Goal: Obtain resource: Download file/media

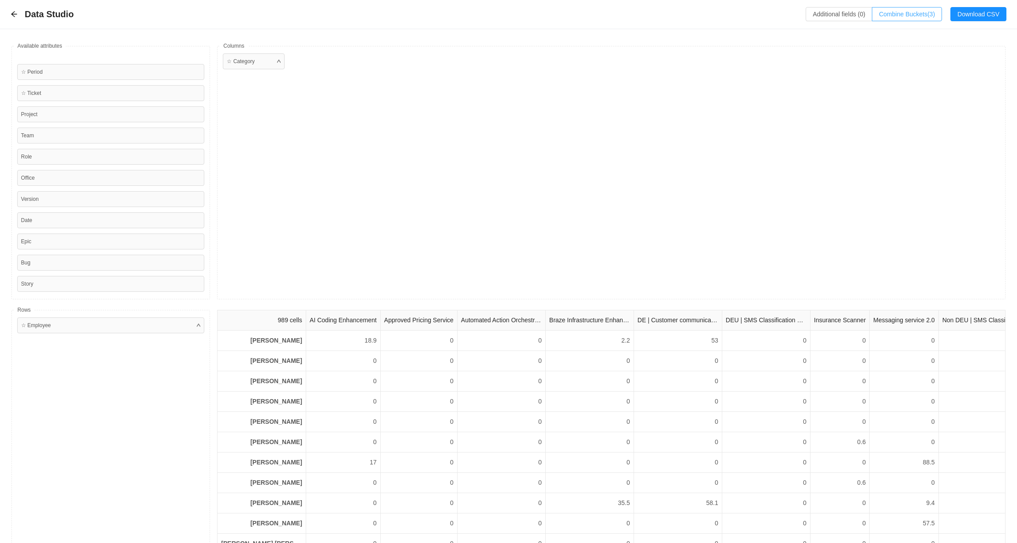
click at [893, 14] on button "Combine Buckets (3)" at bounding box center [907, 14] width 70 height 14
click at [10, 13] on div "Data Studio Additional fields (0) Combine Buckets (3) Download CSV" at bounding box center [508, 14] width 1017 height 29
click at [15, 15] on icon "icon: arrow-left" at bounding box center [14, 14] width 7 height 7
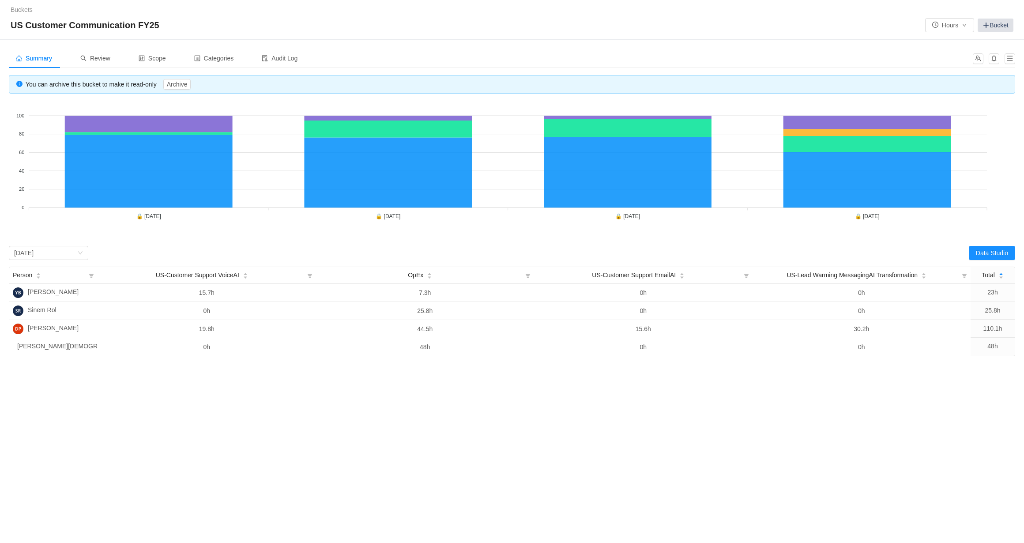
click at [988, 24] on span at bounding box center [985, 25] width 7 height 7
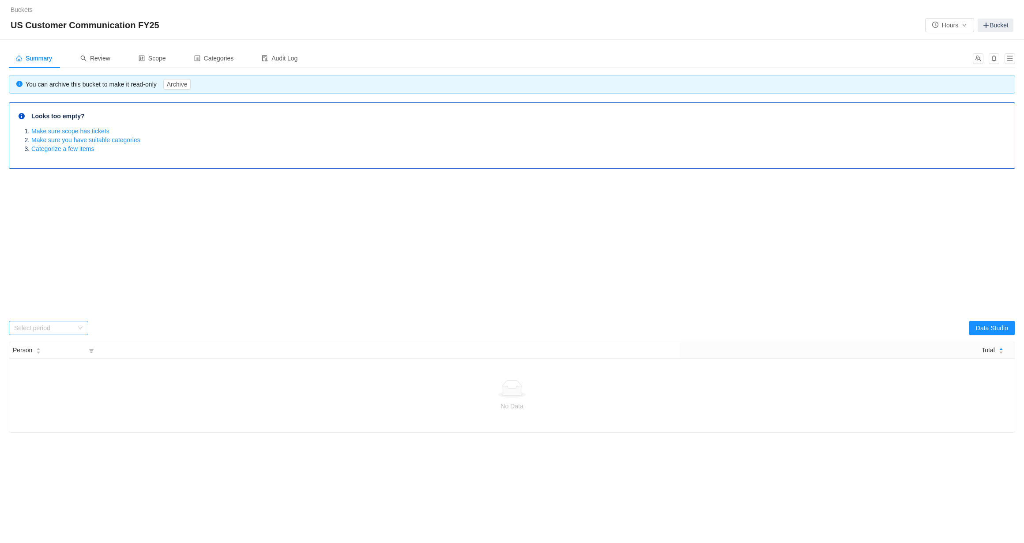
click at [79, 327] on icon "icon: down" at bounding box center [80, 327] width 5 height 5
click at [90, 279] on foreignobject at bounding box center [512, 243] width 1006 height 132
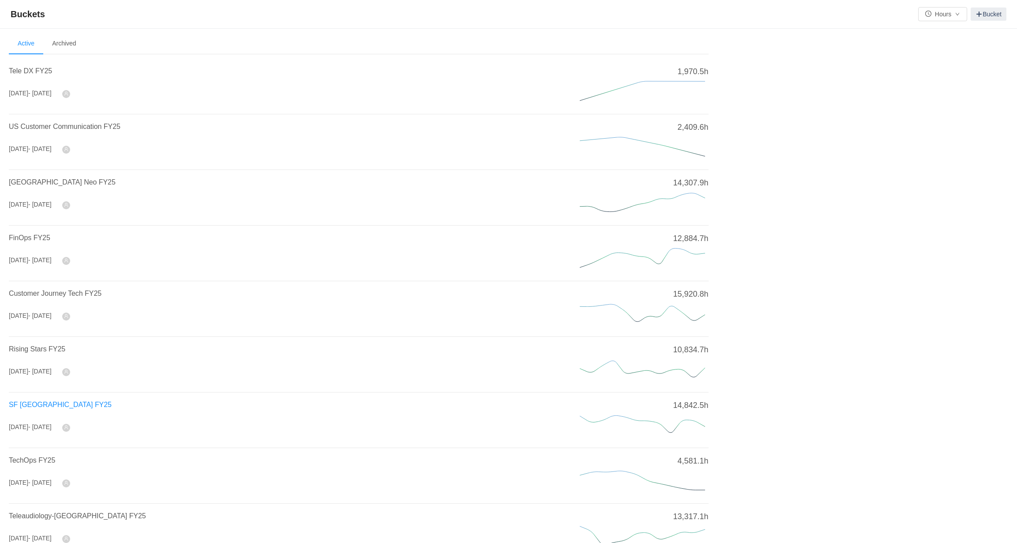
click at [58, 402] on span "SF [GEOGRAPHIC_DATA] FY25" at bounding box center [60, 405] width 103 height 8
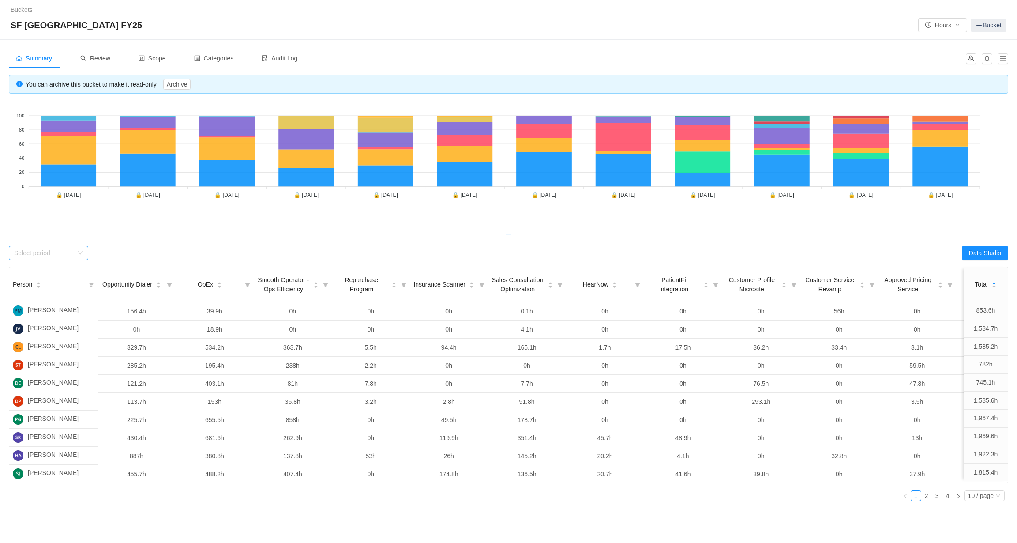
click at [81, 255] on icon "icon: down" at bounding box center [80, 253] width 5 height 6
click at [55, 358] on li "[DATE]" at bounding box center [48, 362] width 79 height 14
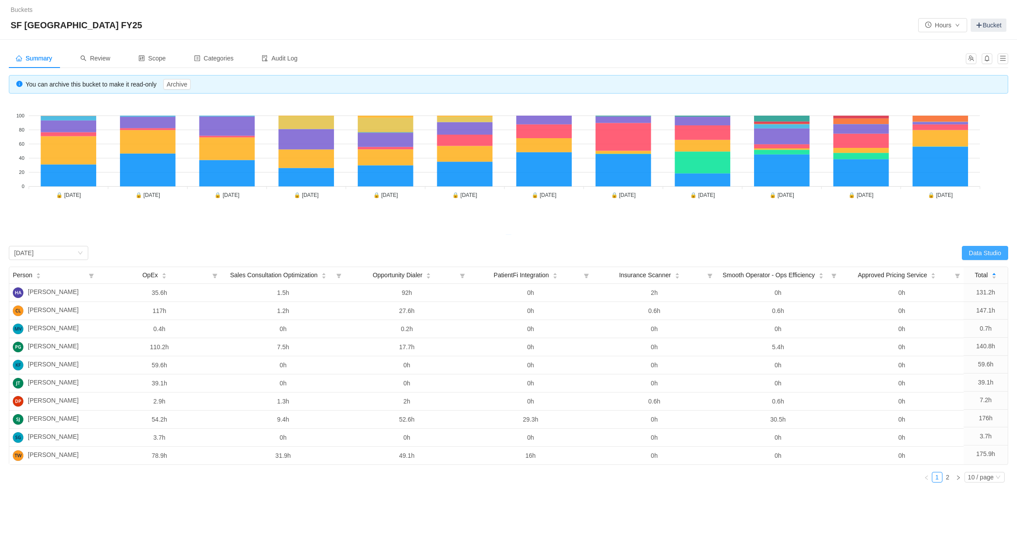
click at [974, 249] on button "Data Studio" at bounding box center [985, 253] width 46 height 14
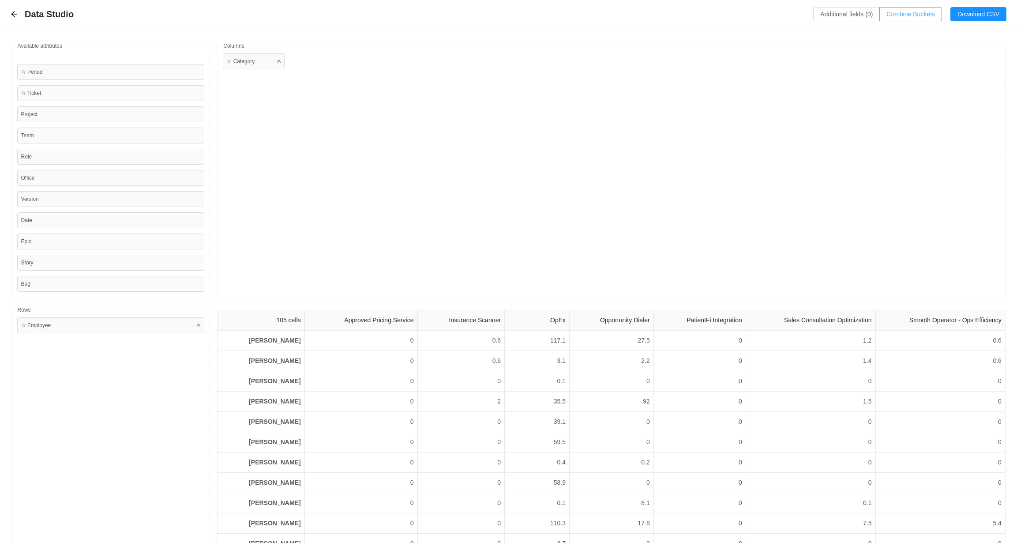
click at [890, 14] on button "Combine Buckets (0)" at bounding box center [911, 14] width 63 height 14
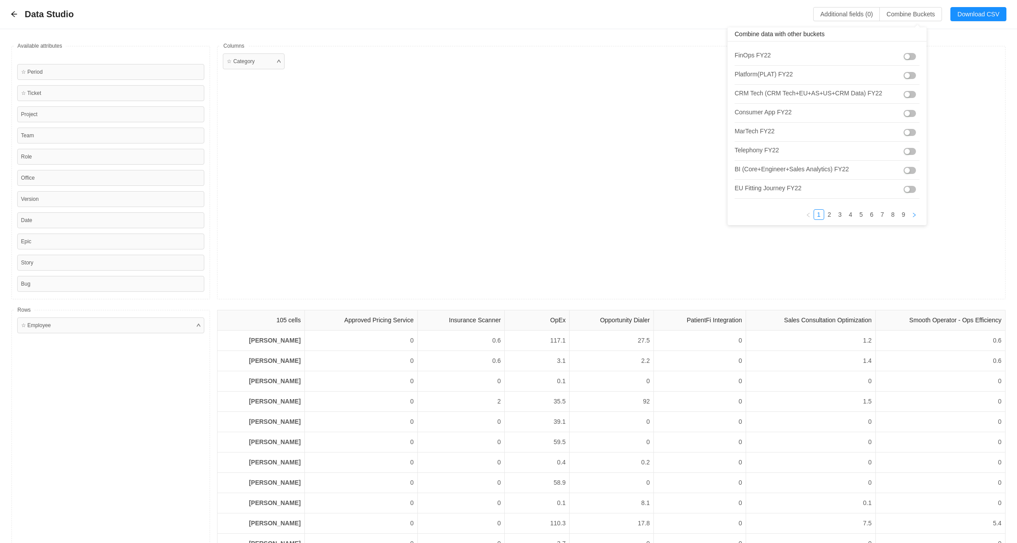
click at [912, 214] on icon "icon: right" at bounding box center [914, 214] width 5 height 5
click at [861, 213] on link "9" at bounding box center [862, 215] width 10 height 10
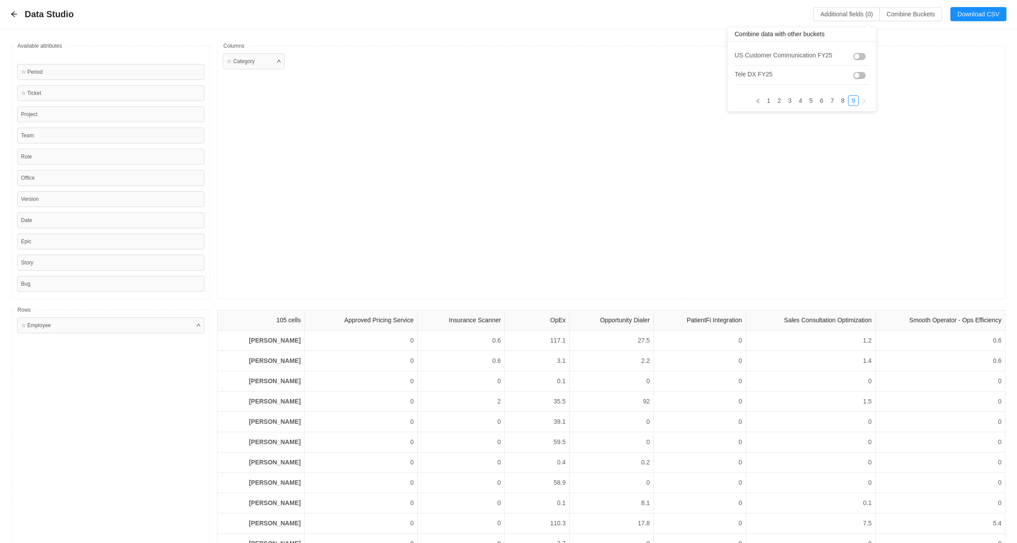
click at [862, 58] on button "button" at bounding box center [860, 56] width 12 height 7
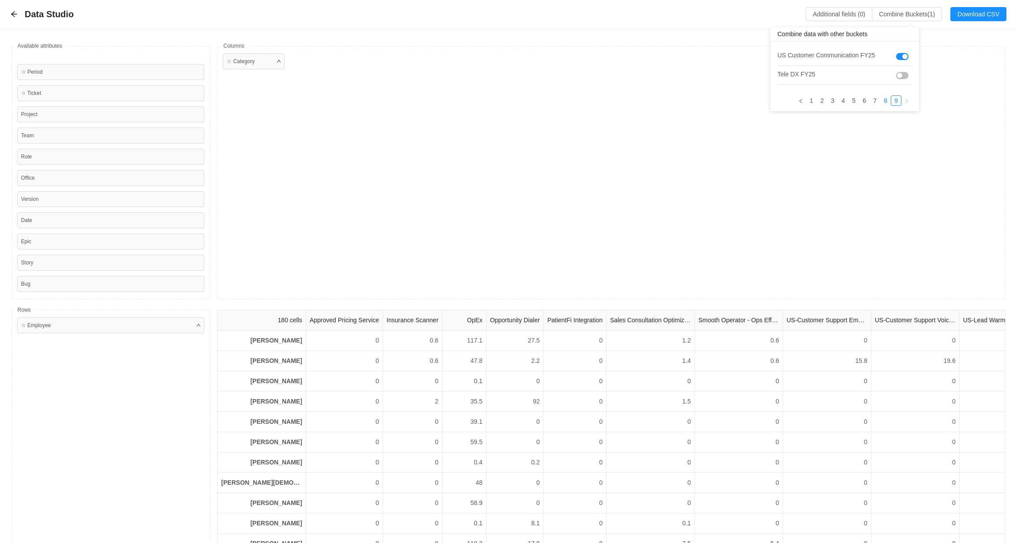
click at [888, 100] on link "8" at bounding box center [886, 101] width 10 height 10
click at [920, 113] on button "button" at bounding box center [925, 113] width 12 height 7
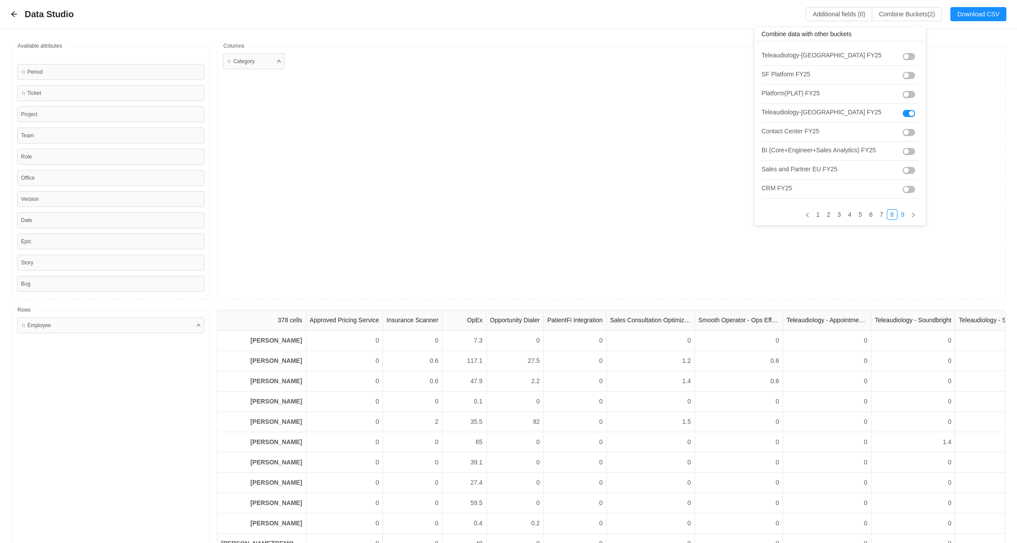
click at [898, 215] on link "9" at bounding box center [903, 215] width 10 height 10
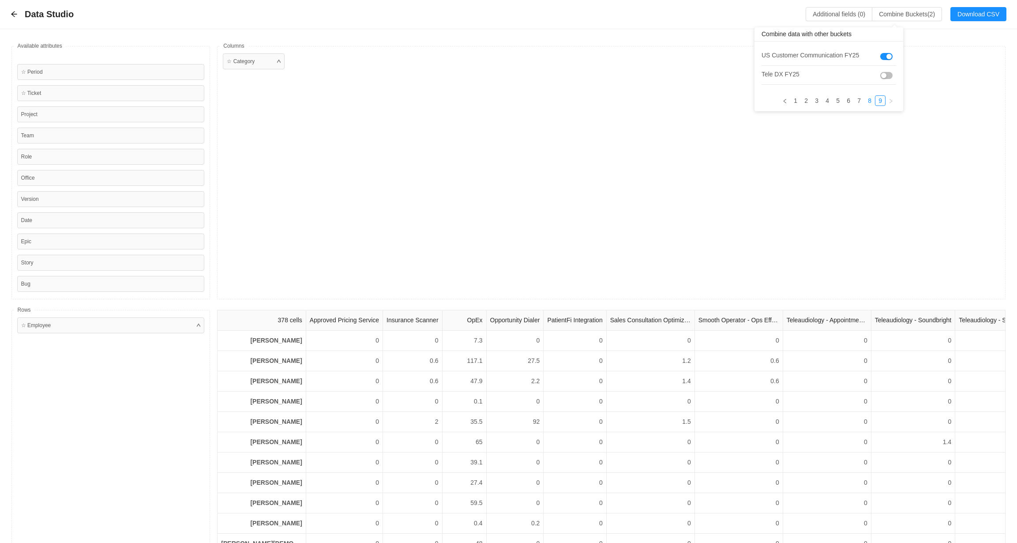
click at [870, 102] on link "8" at bounding box center [870, 101] width 10 height 10
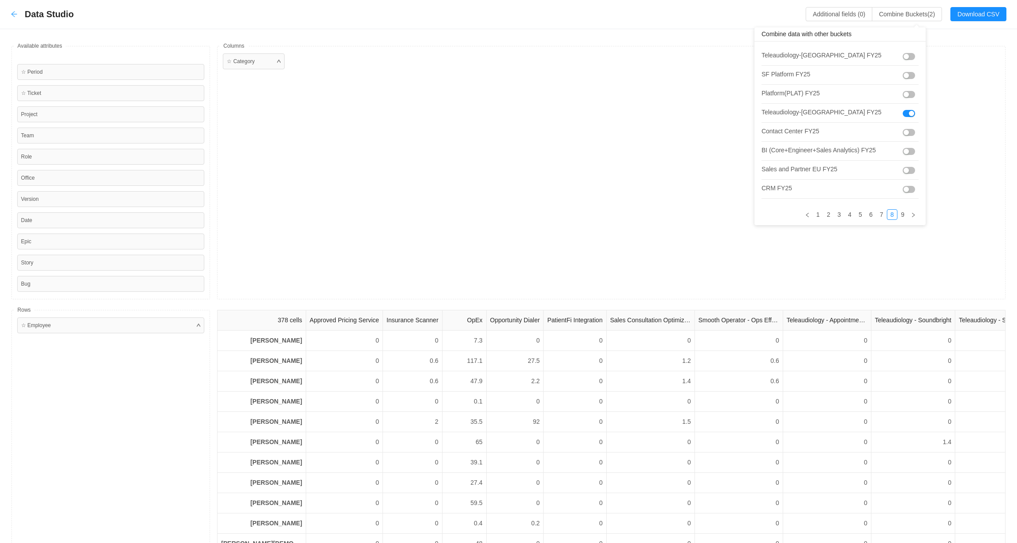
click at [13, 14] on icon "icon: arrow-left" at bounding box center [14, 14] width 7 height 7
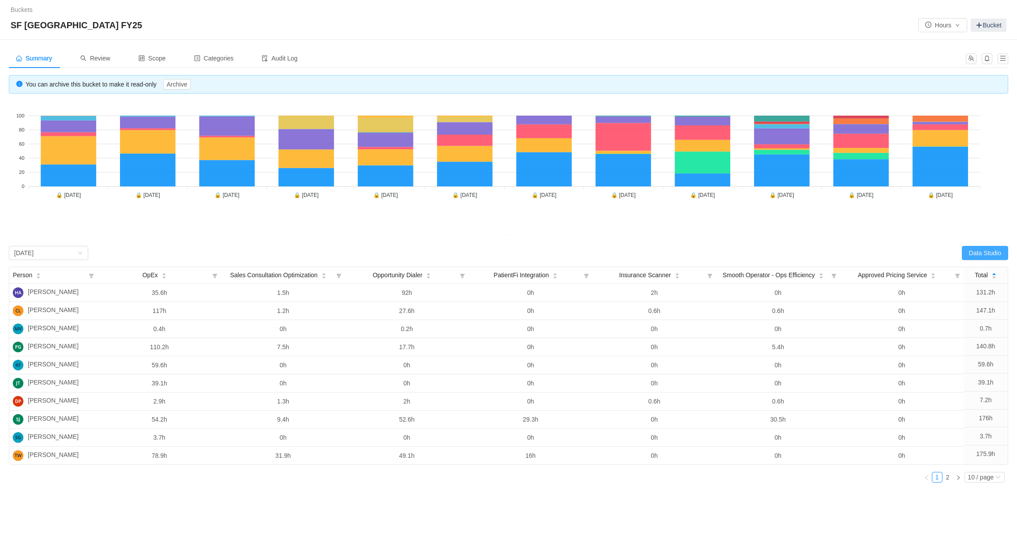
click at [973, 250] on button "Data Studio" at bounding box center [985, 253] width 46 height 14
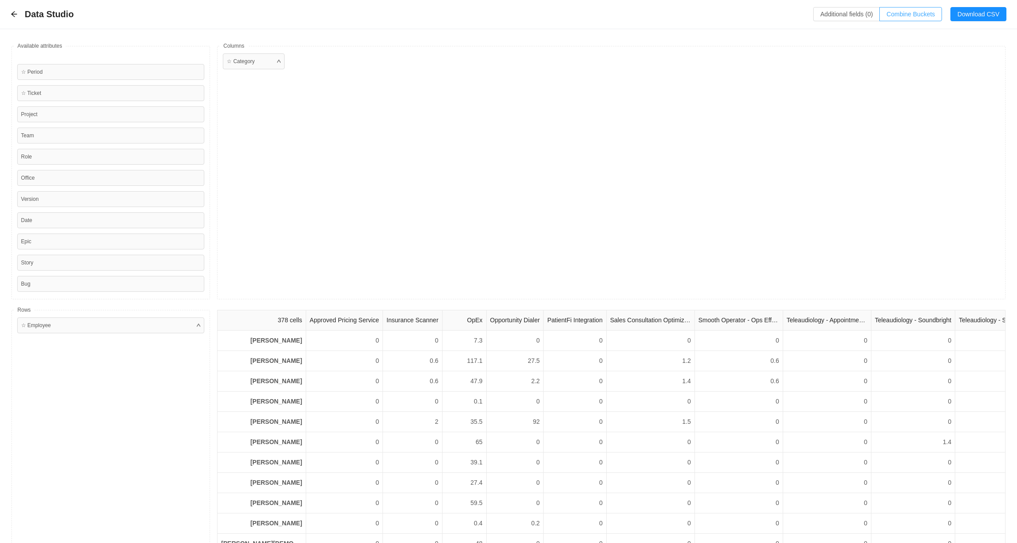
click at [890, 15] on button "Combine Buckets (0)" at bounding box center [911, 14] width 63 height 14
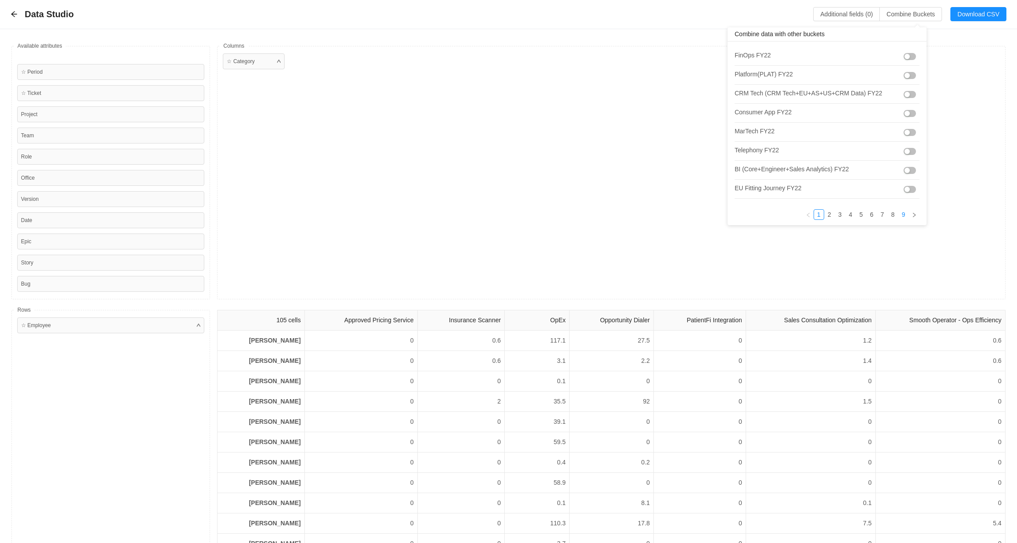
click at [900, 215] on link "9" at bounding box center [904, 215] width 10 height 10
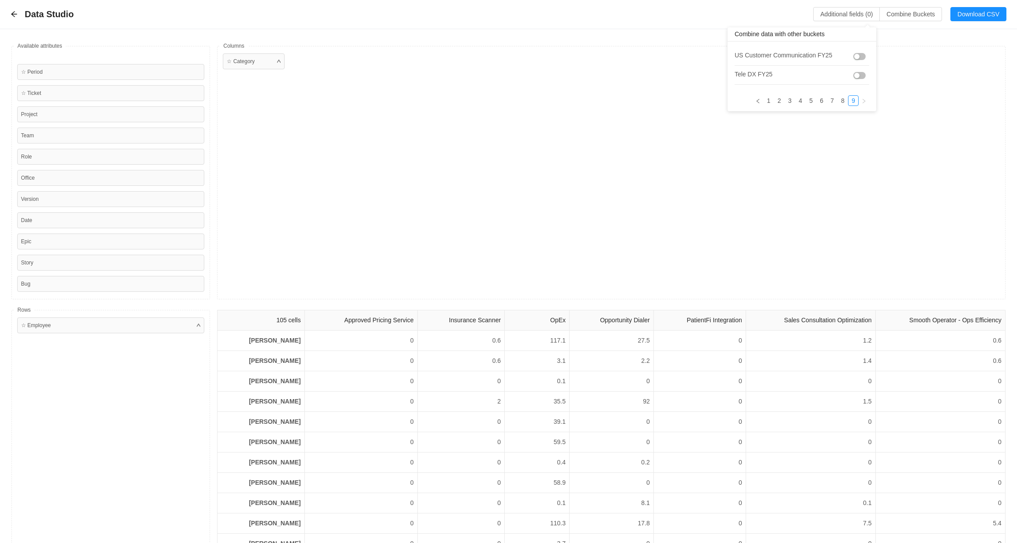
click at [861, 56] on button "button" at bounding box center [860, 56] width 12 height 7
click at [885, 101] on link "8" at bounding box center [886, 101] width 10 height 10
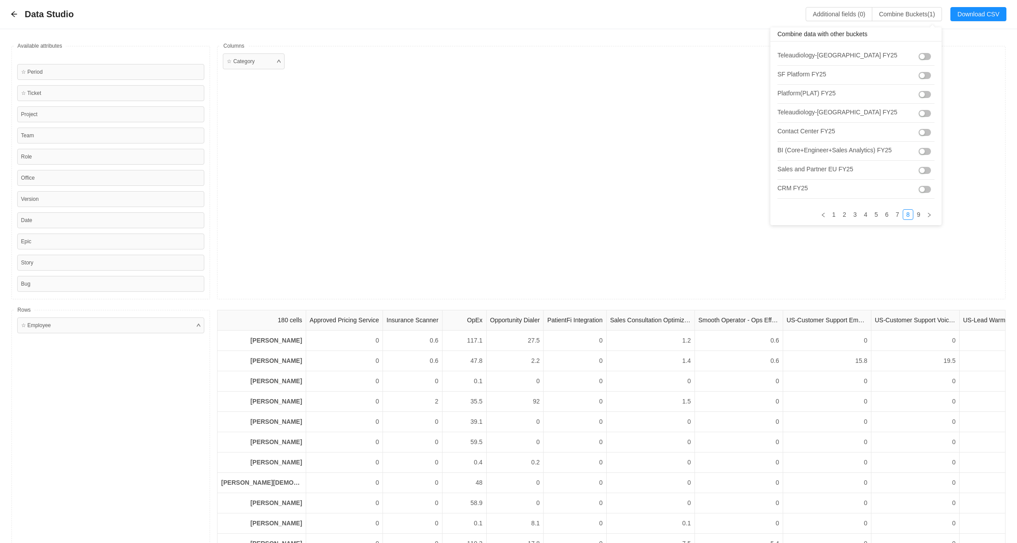
click at [920, 114] on button "button" at bounding box center [925, 113] width 12 height 7
click at [877, 214] on link "7" at bounding box center [882, 215] width 10 height 10
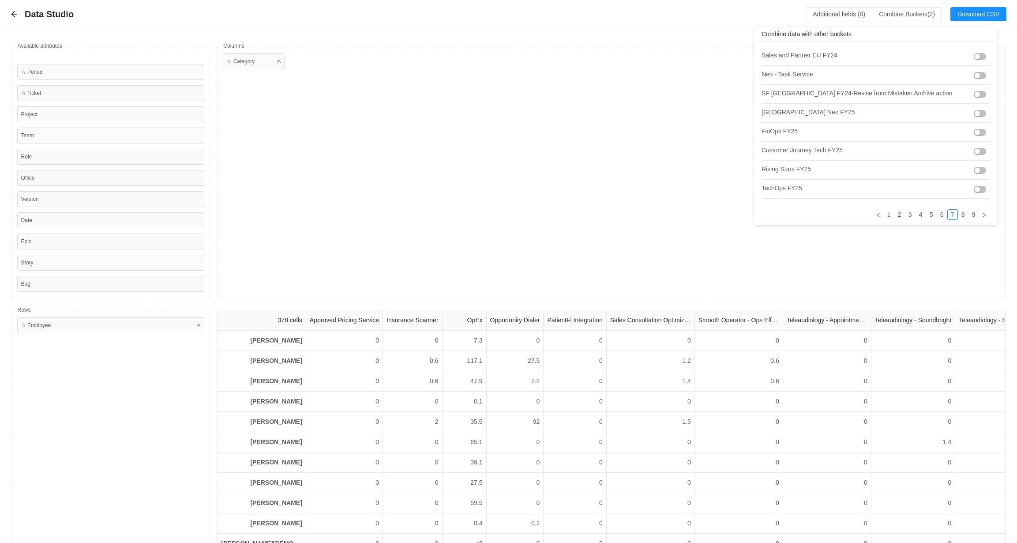
click at [884, 213] on link "1" at bounding box center [889, 215] width 10 height 10
click at [854, 212] on link "2" at bounding box center [857, 215] width 10 height 10
click at [825, 212] on link "3" at bounding box center [825, 215] width 10 height 10
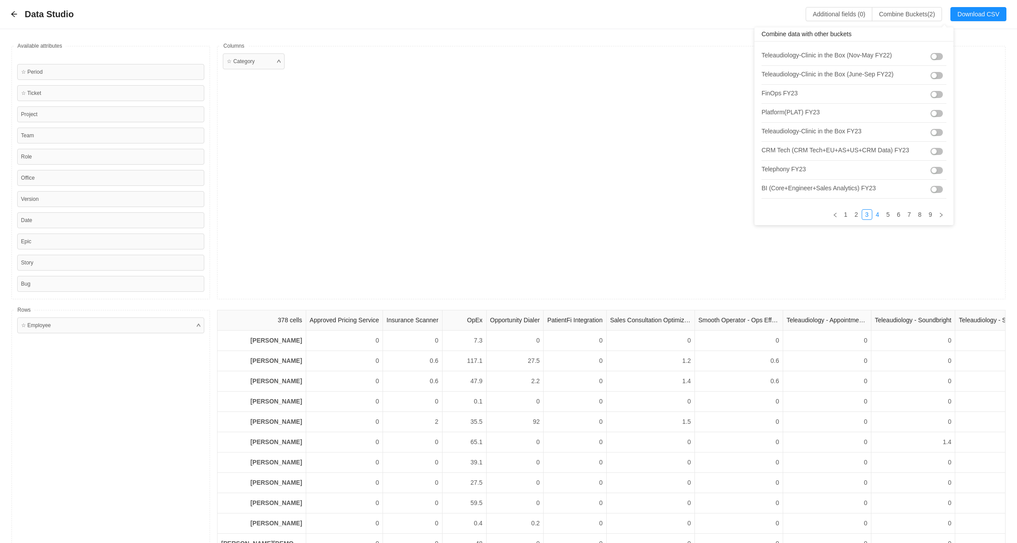
click at [873, 212] on link "4" at bounding box center [878, 215] width 10 height 10
click at [848, 214] on link "5" at bounding box center [846, 215] width 10 height 10
click at [840, 214] on link "6" at bounding box center [845, 215] width 10 height 10
click at [877, 213] on link "7" at bounding box center [882, 215] width 10 height 10
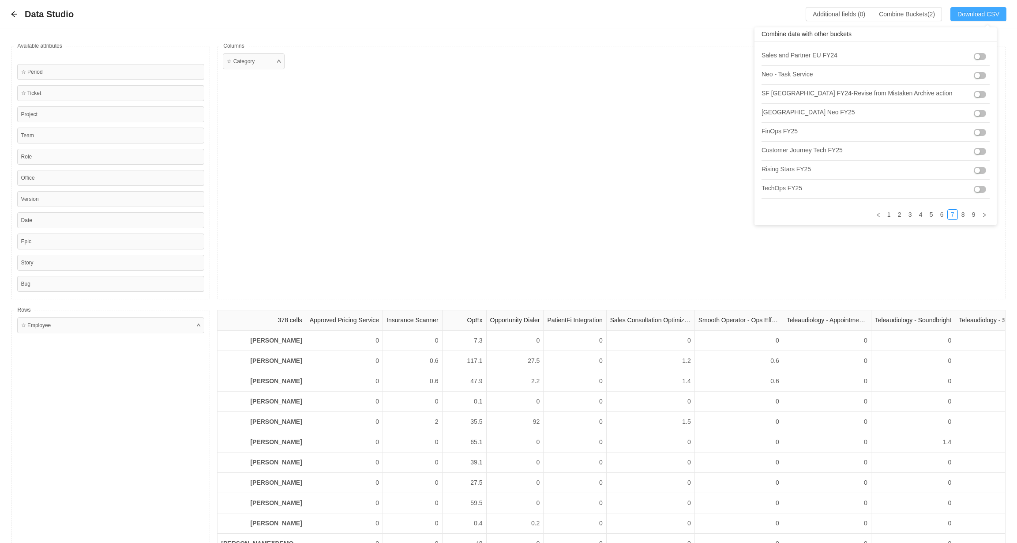
click at [970, 14] on button "Download CSV" at bounding box center [979, 14] width 56 height 14
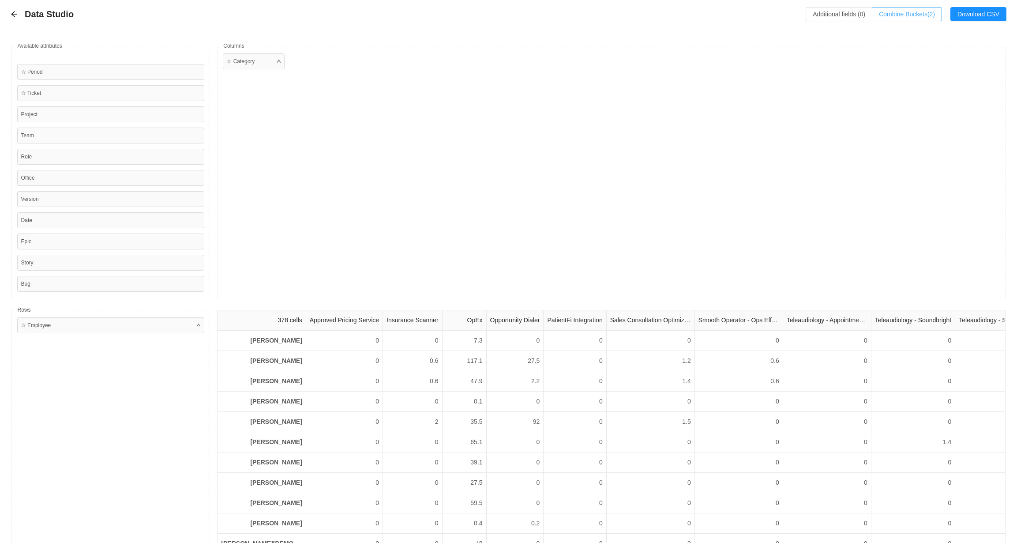
click at [918, 12] on button "Combine Buckets (2)" at bounding box center [907, 14] width 70 height 14
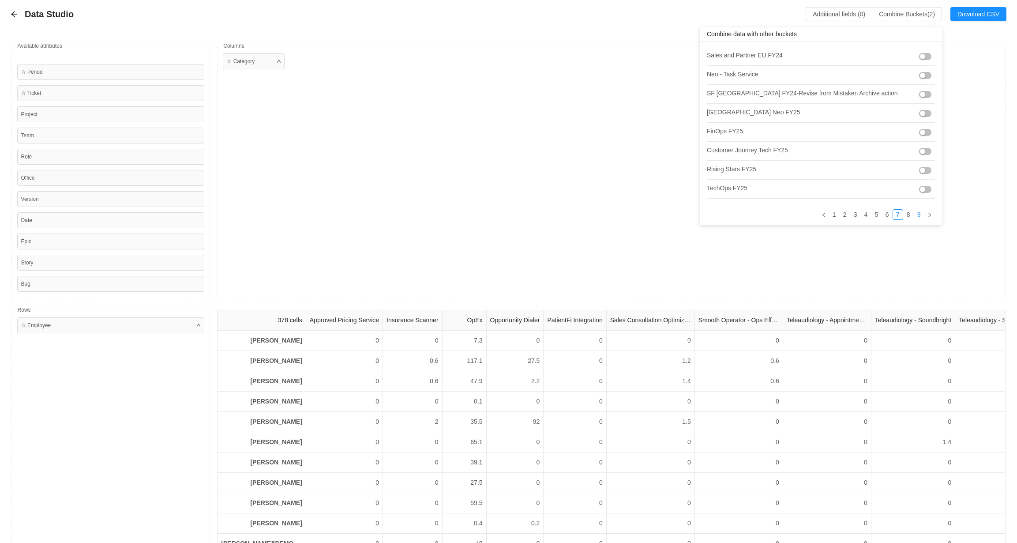
click at [914, 212] on link "9" at bounding box center [919, 215] width 10 height 10
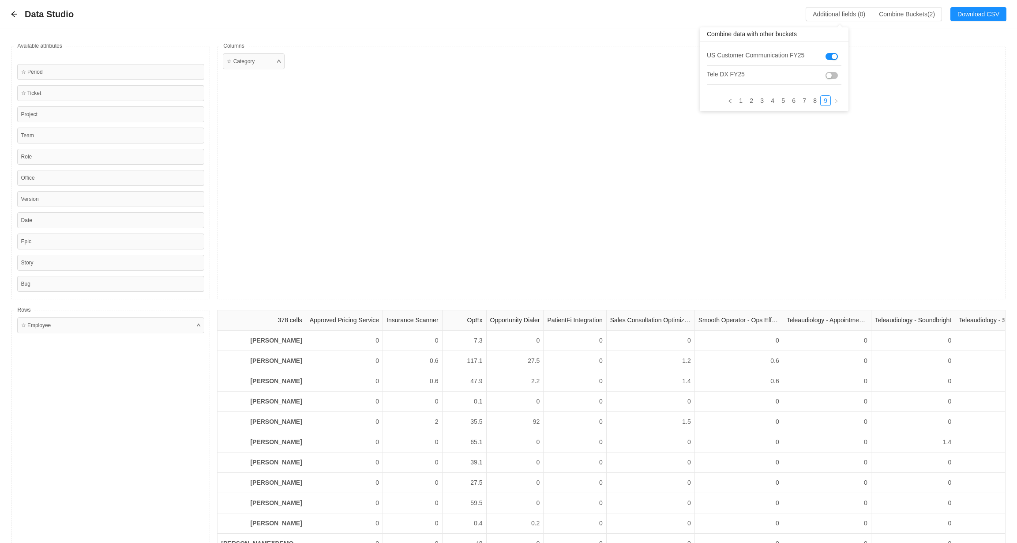
drag, startPoint x: 32, startPoint y: 20, endPoint x: 27, endPoint y: 18, distance: 5.2
click at [32, 20] on span "Data Studio" at bounding box center [52, 14] width 54 height 14
click at [13, 15] on icon "icon: arrow-left" at bounding box center [14, 14] width 7 height 7
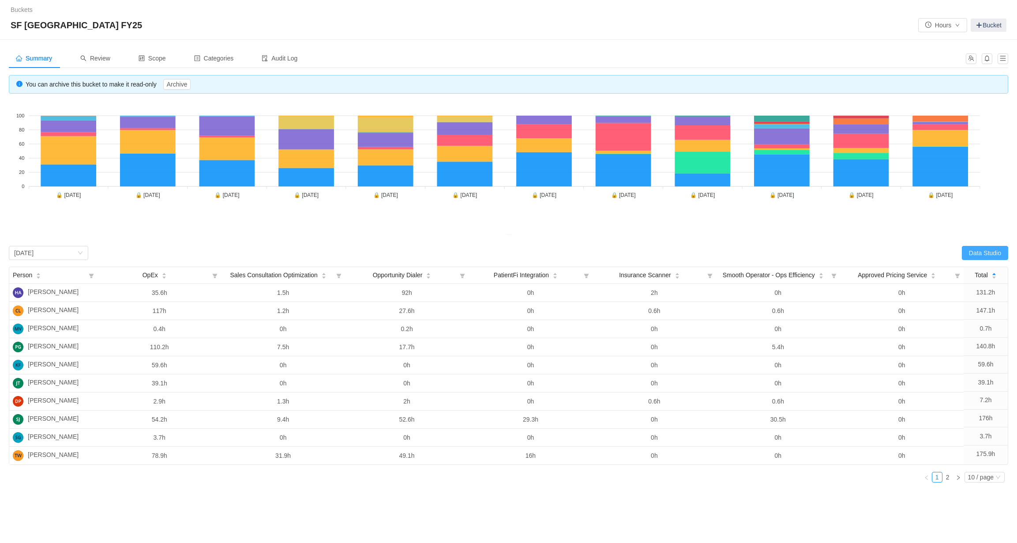
click at [976, 252] on button "Data Studio" at bounding box center [985, 253] width 46 height 14
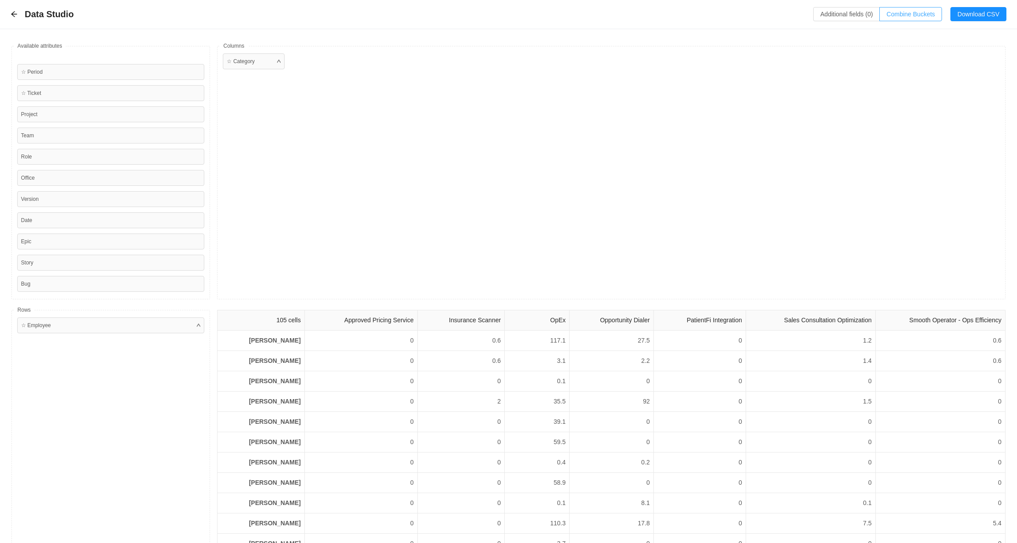
click at [915, 14] on button "Combine Buckets (0)" at bounding box center [911, 14] width 63 height 14
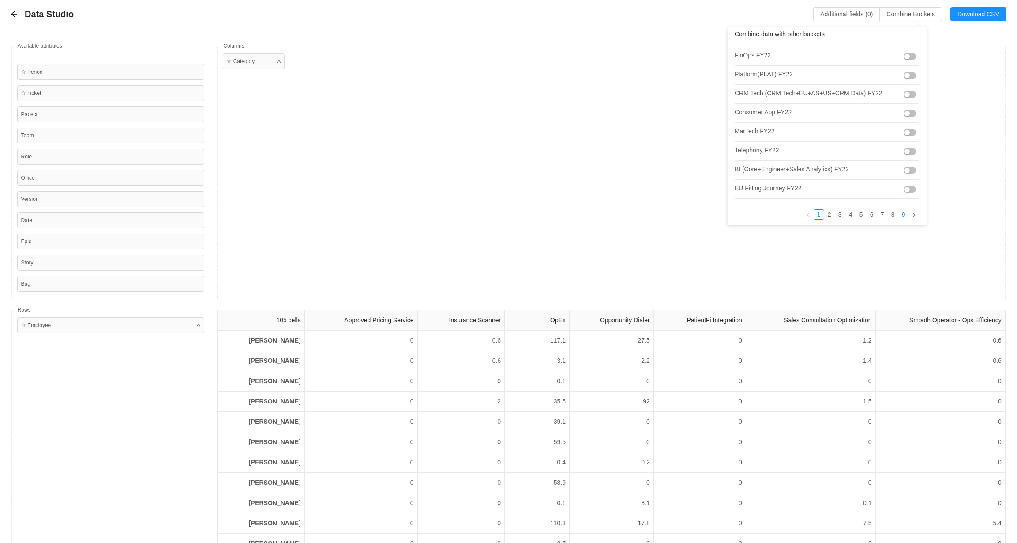
click at [900, 214] on link "9" at bounding box center [904, 215] width 10 height 10
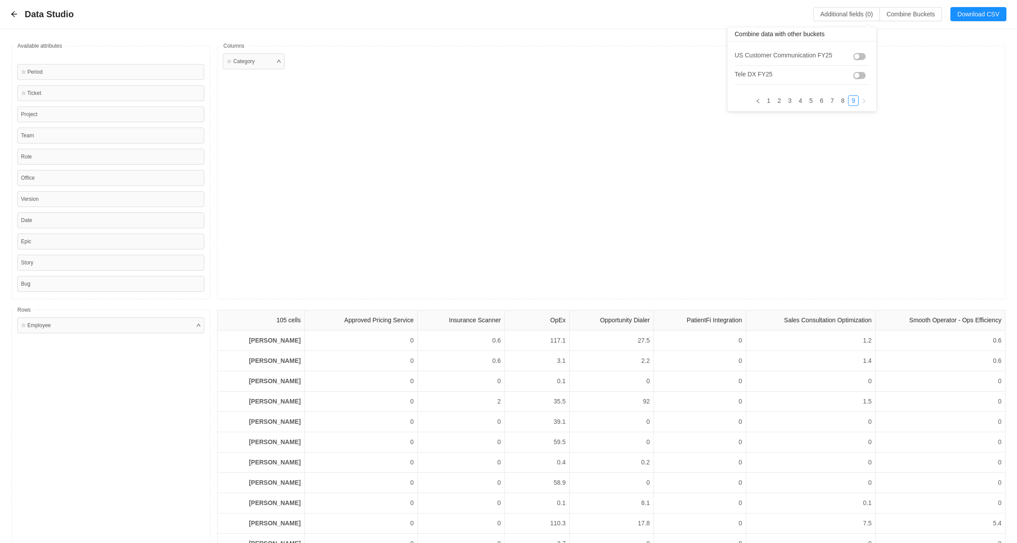
click at [861, 75] on button "button" at bounding box center [860, 75] width 12 height 7
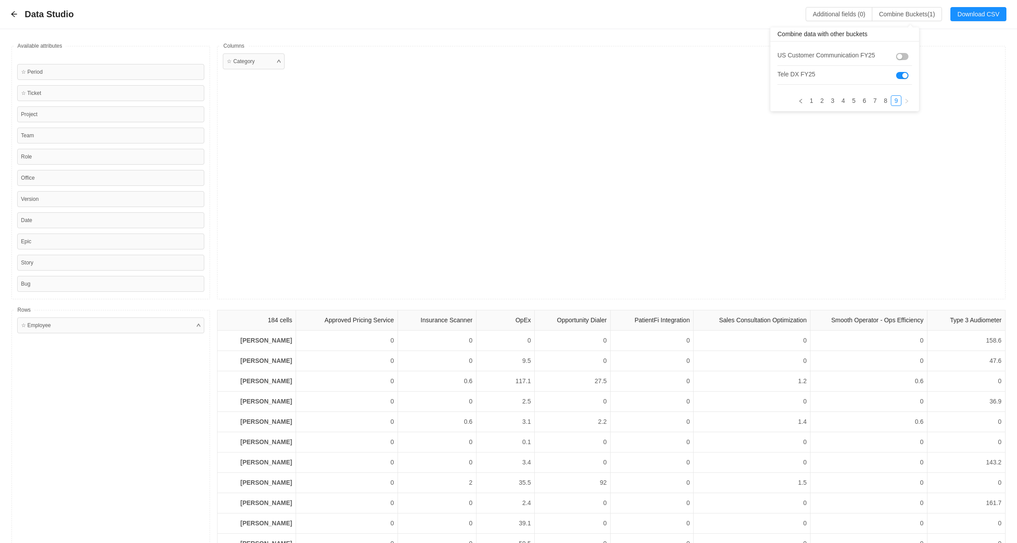
click at [906, 57] on button "button" at bounding box center [902, 56] width 12 height 7
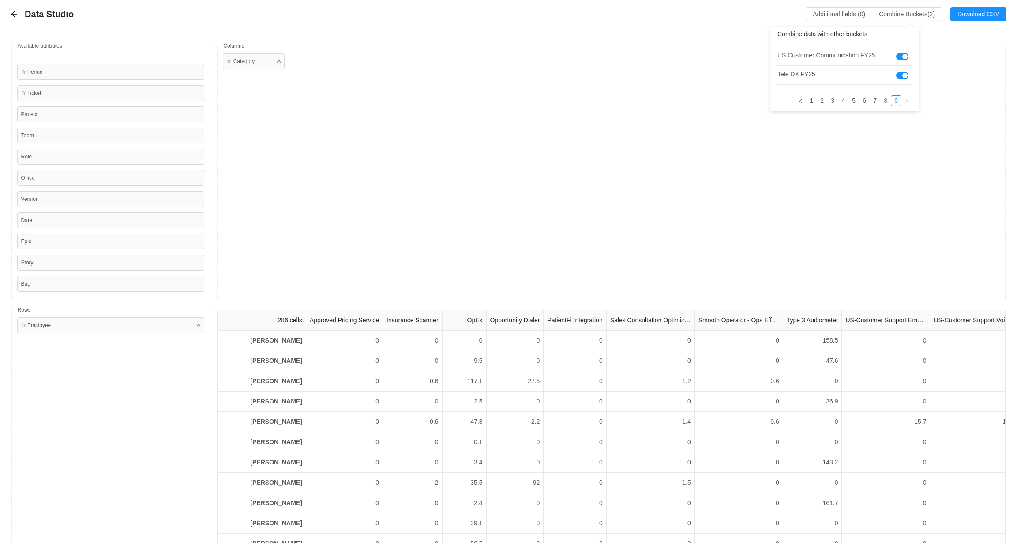
click at [884, 102] on link "8" at bounding box center [886, 101] width 10 height 10
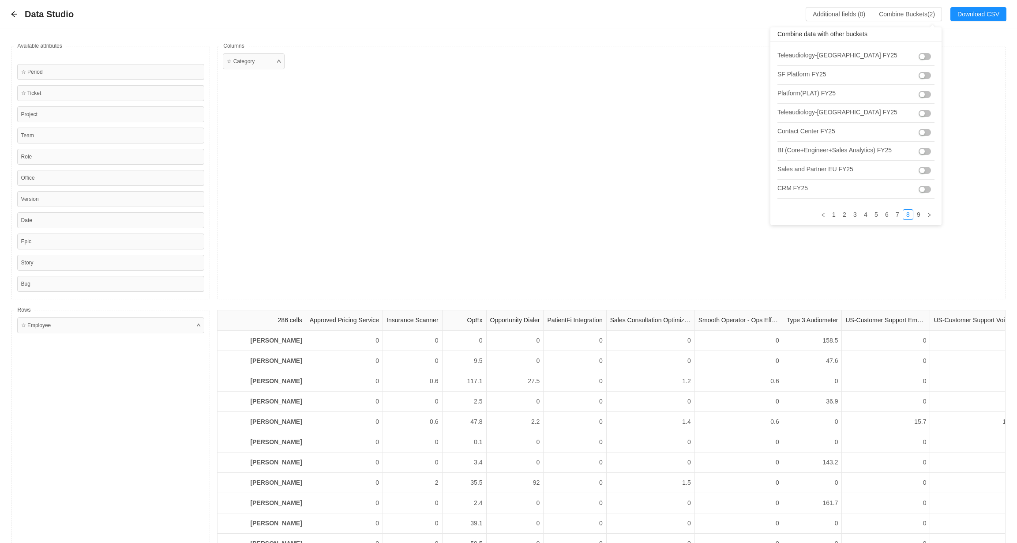
click at [921, 113] on button "button" at bounding box center [925, 113] width 12 height 7
